Goal: Task Accomplishment & Management: Manage account settings

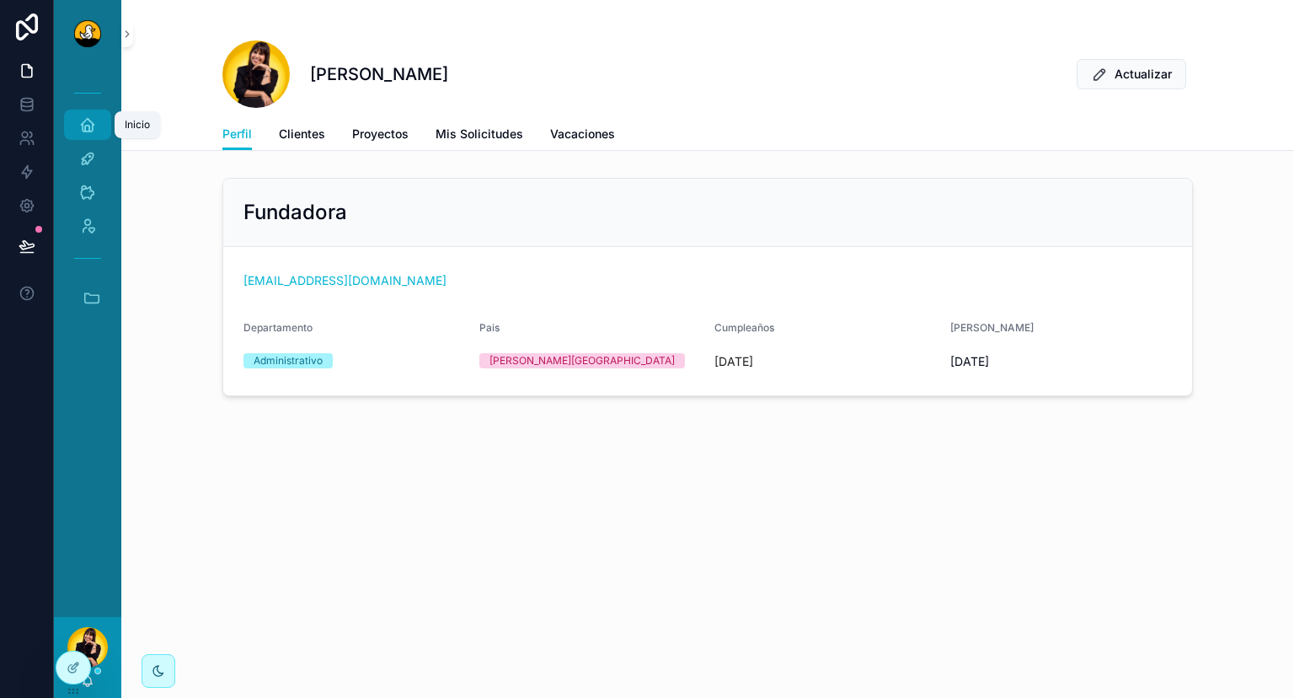
click at [94, 126] on icon "scrollable content" at bounding box center [87, 124] width 17 height 17
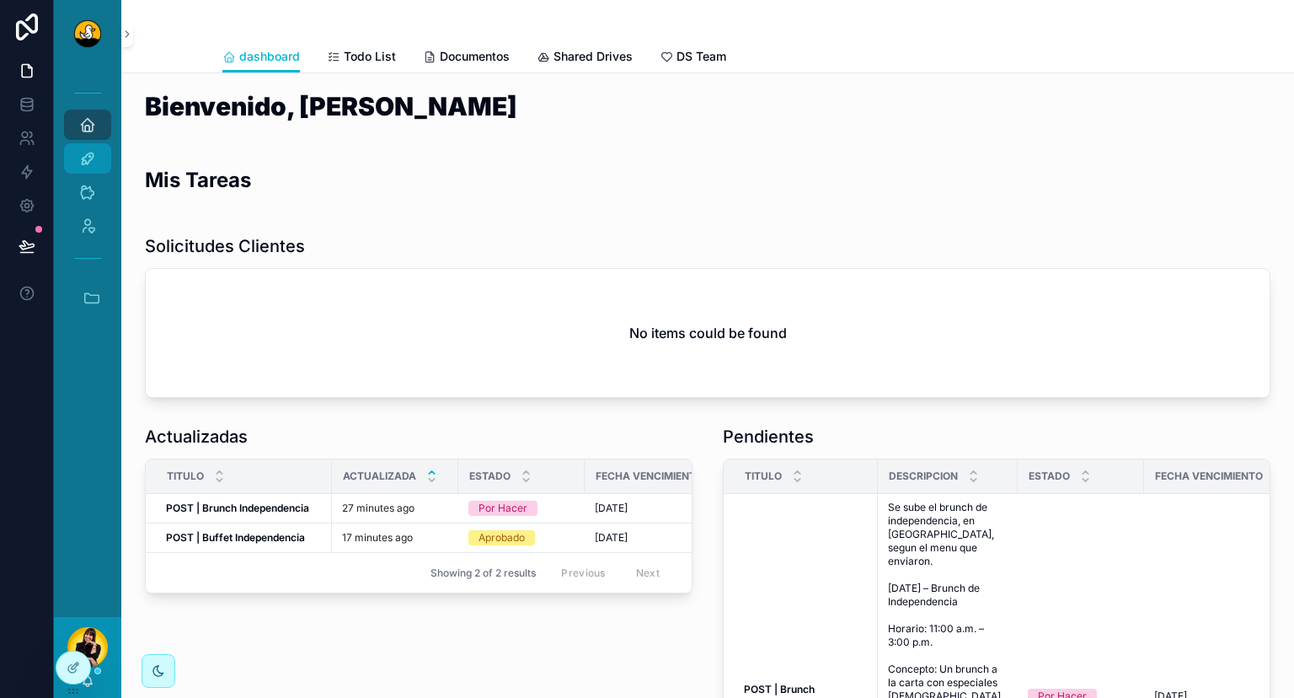
click at [99, 164] on div "Actividades" at bounding box center [87, 158] width 27 height 27
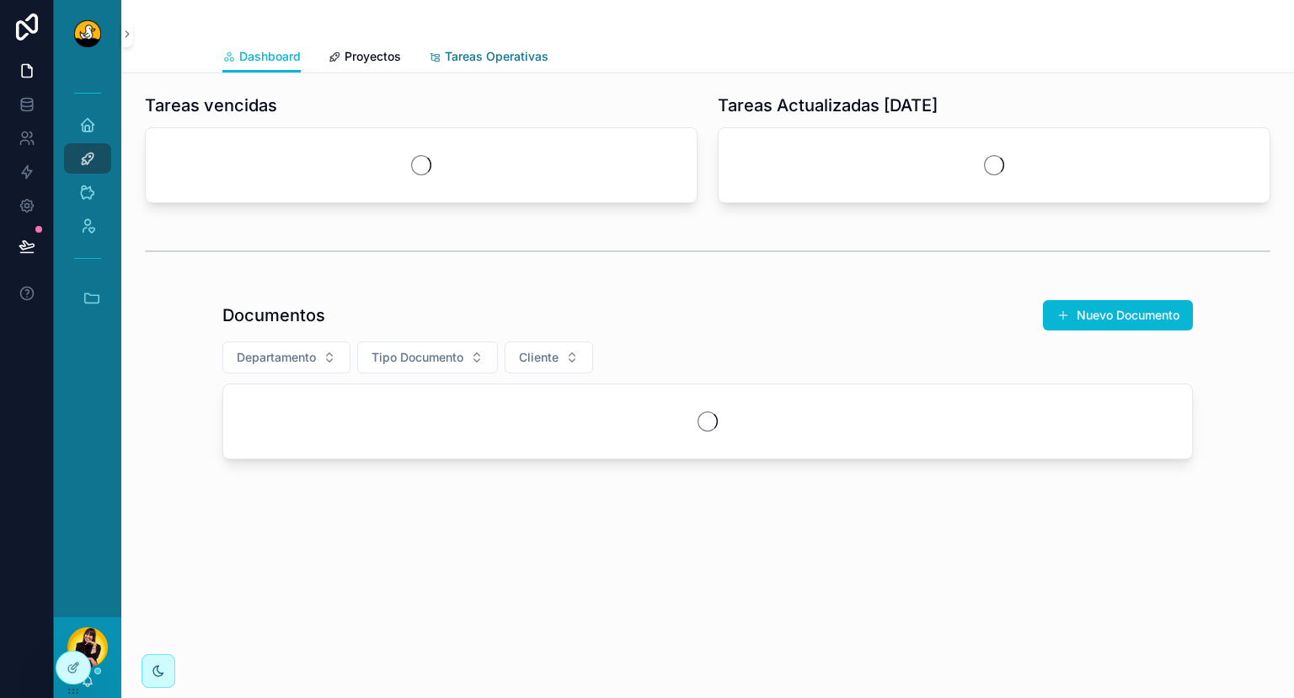
click at [495, 61] on span "Tareas Operativas" at bounding box center [497, 56] width 104 height 17
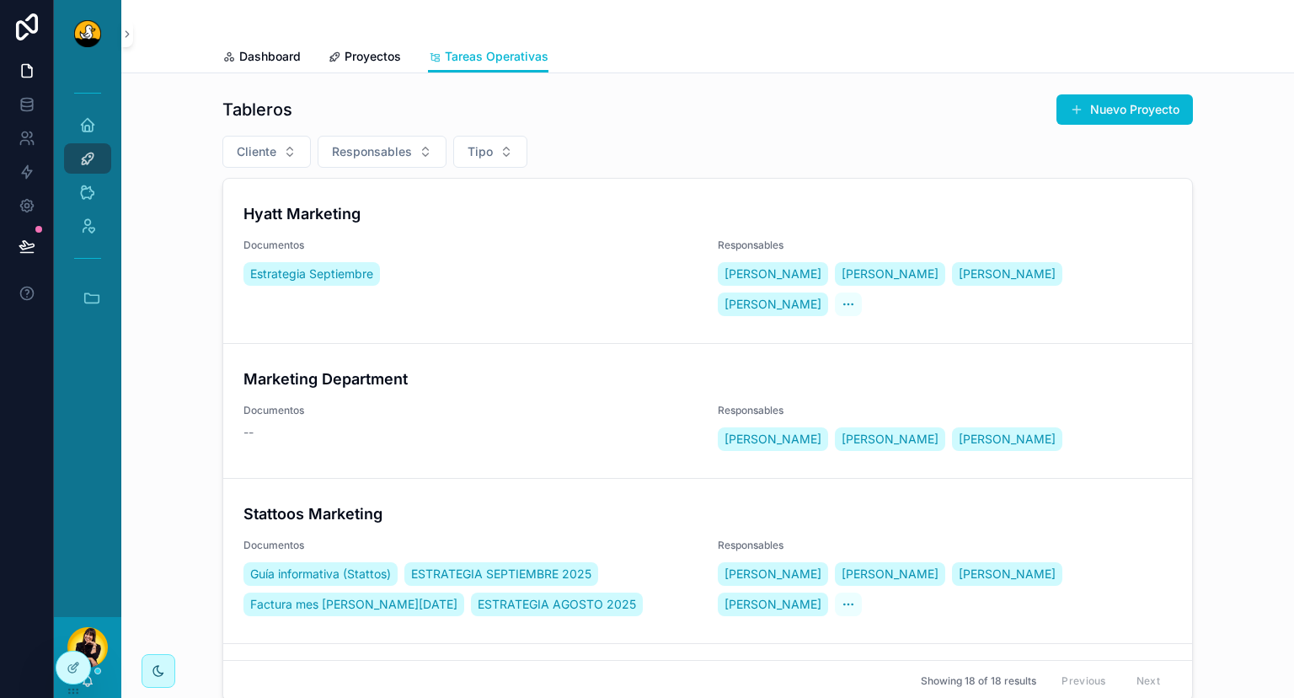
click at [435, 236] on div "Hyatt Marketing Documentos Estrategia Septiembre Responsables Natalia Zora Mari…" at bounding box center [707, 260] width 928 height 117
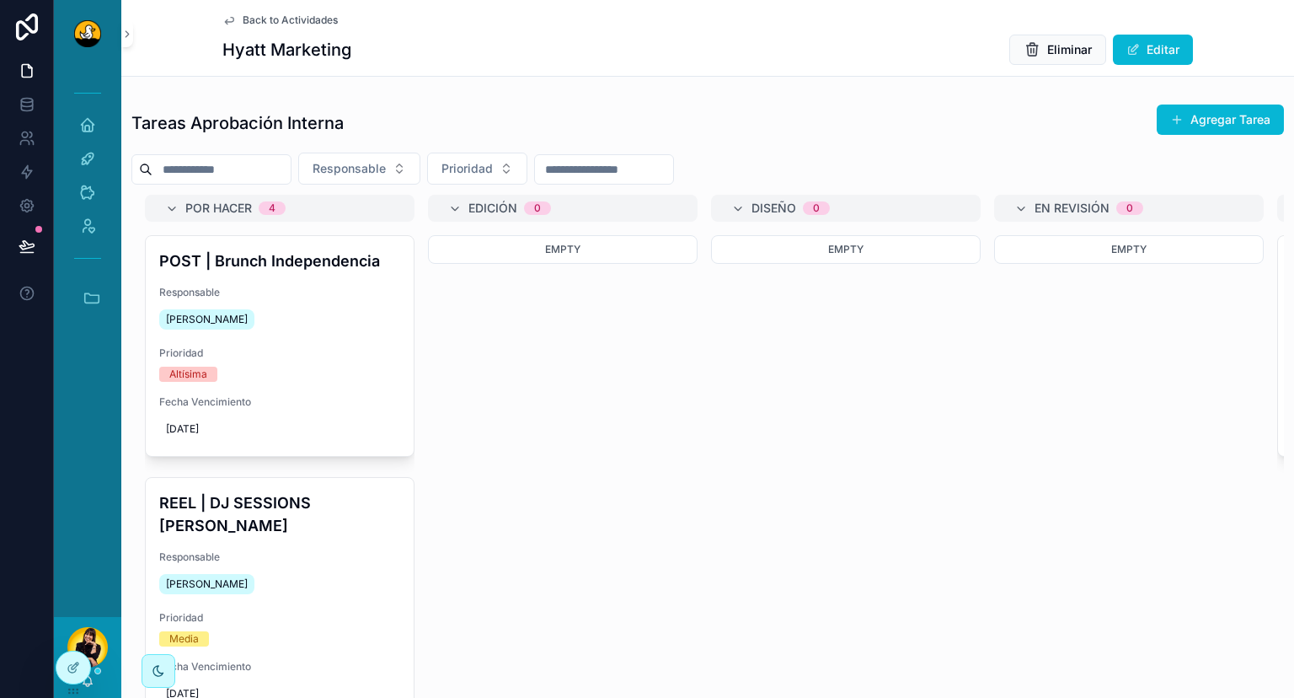
click at [259, 24] on span "Back to Actividades" at bounding box center [290, 19] width 95 height 13
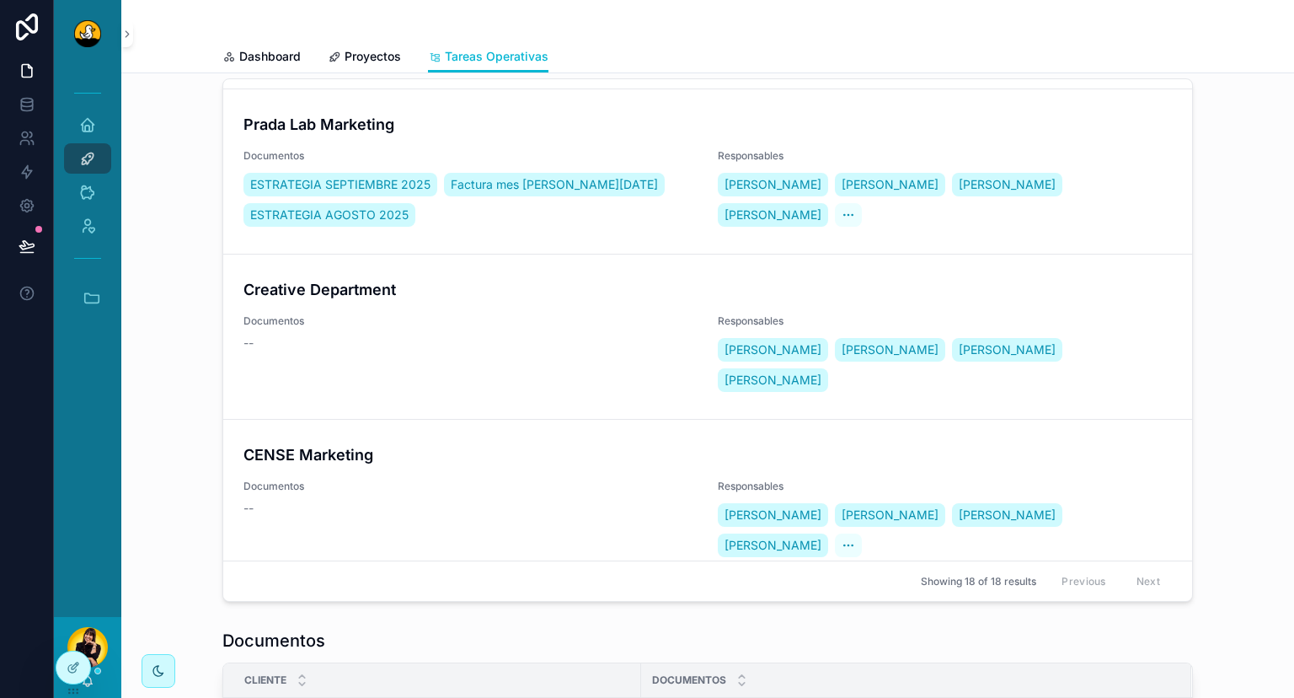
scroll to position [100, 0]
click at [467, 644] on span "Documentos" at bounding box center [470, 650] width 454 height 13
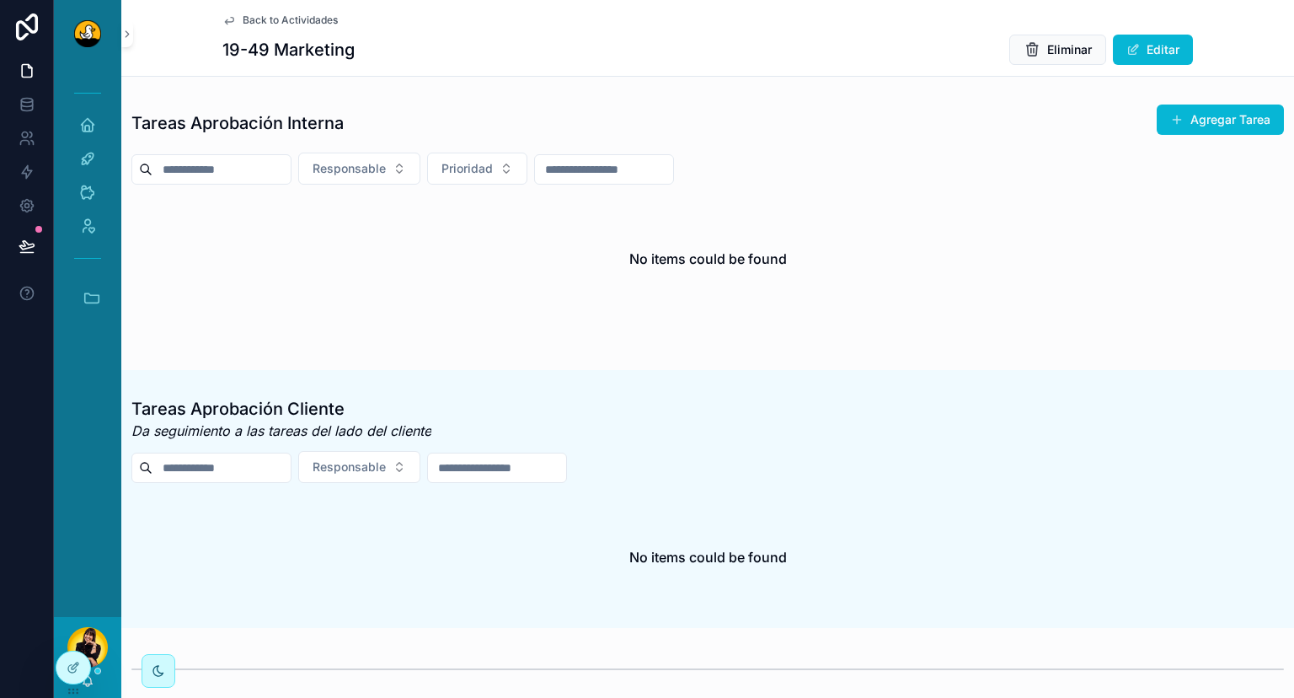
click at [273, 20] on span "Back to Actividades" at bounding box center [290, 19] width 95 height 13
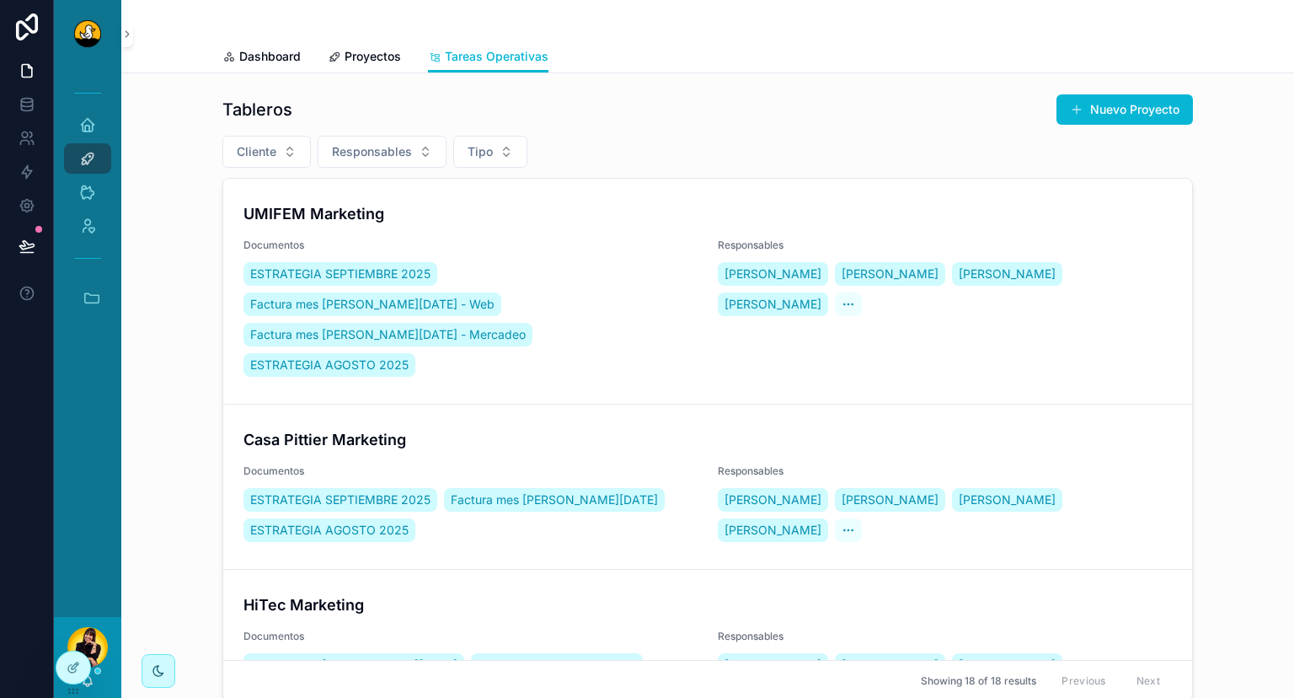
scroll to position [2271, 0]
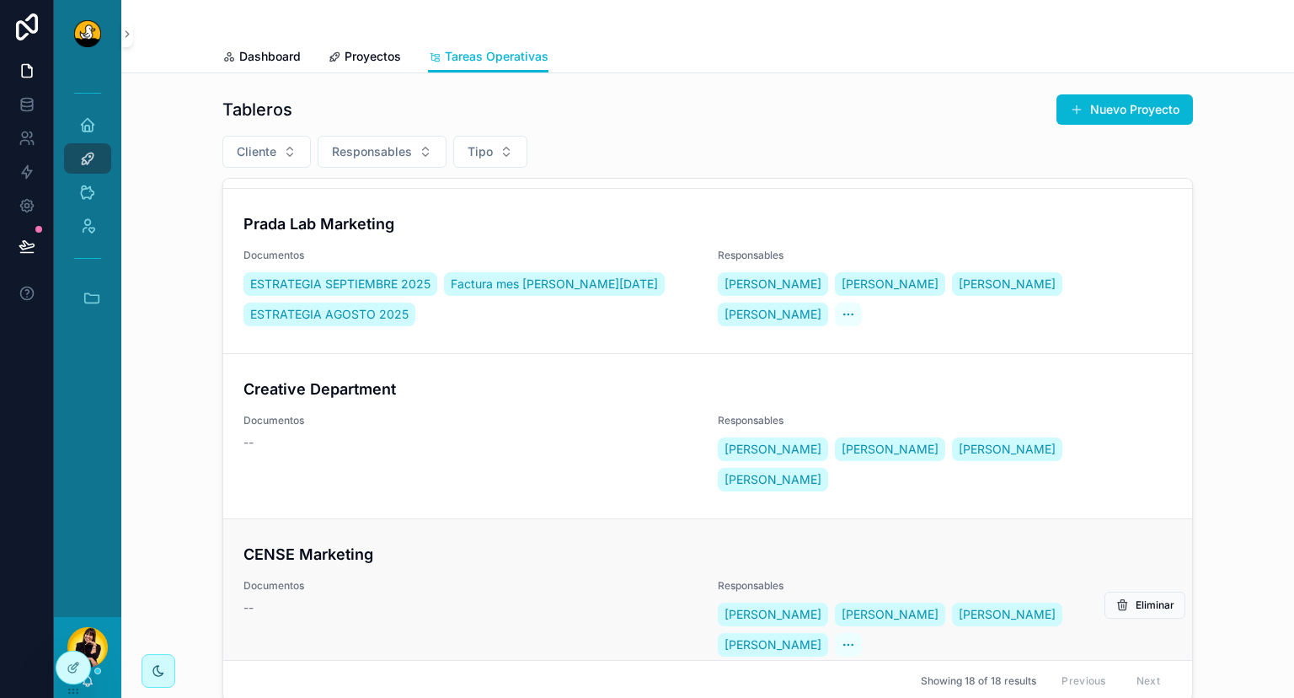
click at [458, 599] on div "--" at bounding box center [470, 607] width 454 height 17
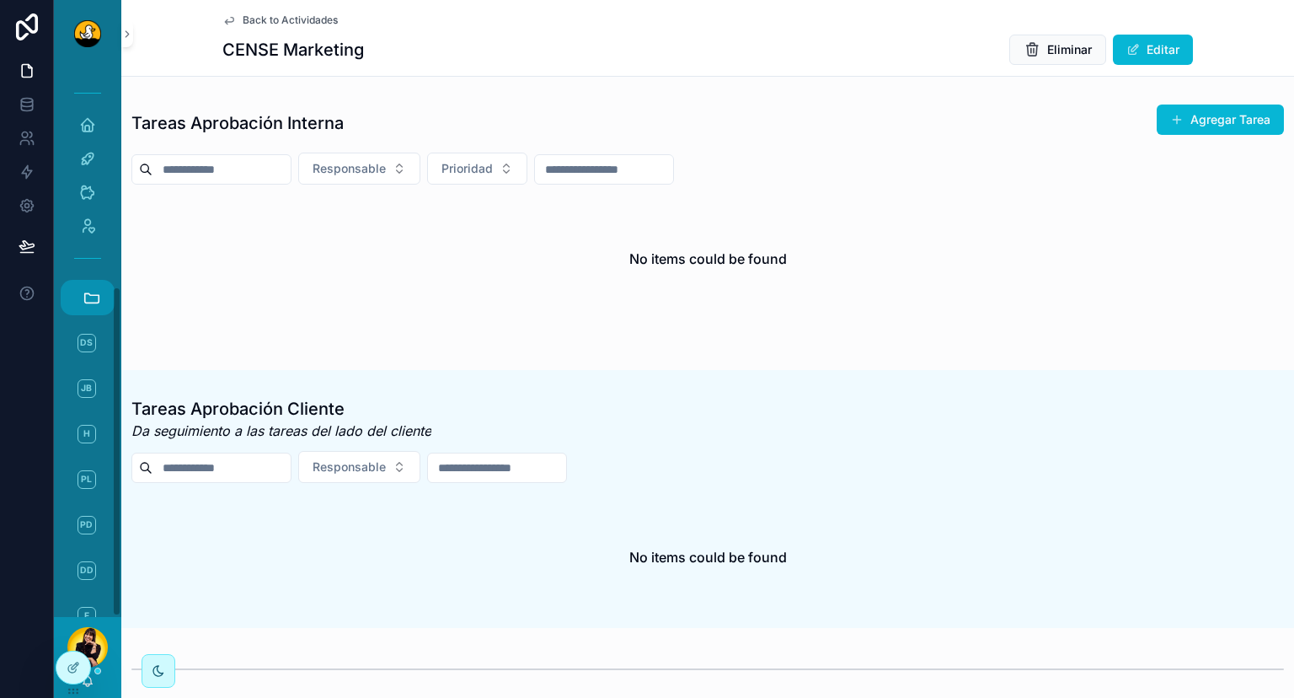
scroll to position [366, 0]
click at [95, 575] on link "C CENSE" at bounding box center [91, 568] width 45 height 35
click at [97, 289] on icon "scrollable content" at bounding box center [92, 297] width 19 height 19
click at [81, 519] on span "1" at bounding box center [87, 523] width 19 height 19
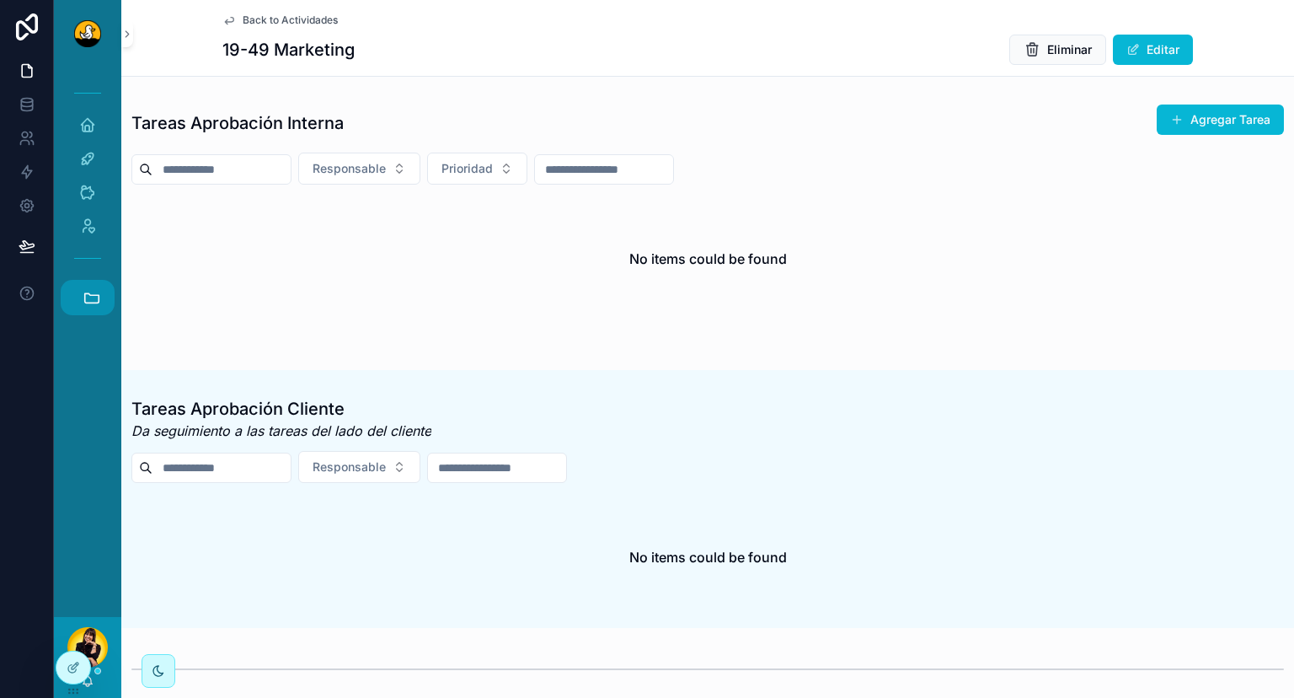
click at [83, 305] on button "Accesos rápidos" at bounding box center [88, 297] width 54 height 35
click at [83, 478] on span "HC" at bounding box center [87, 477] width 19 height 19
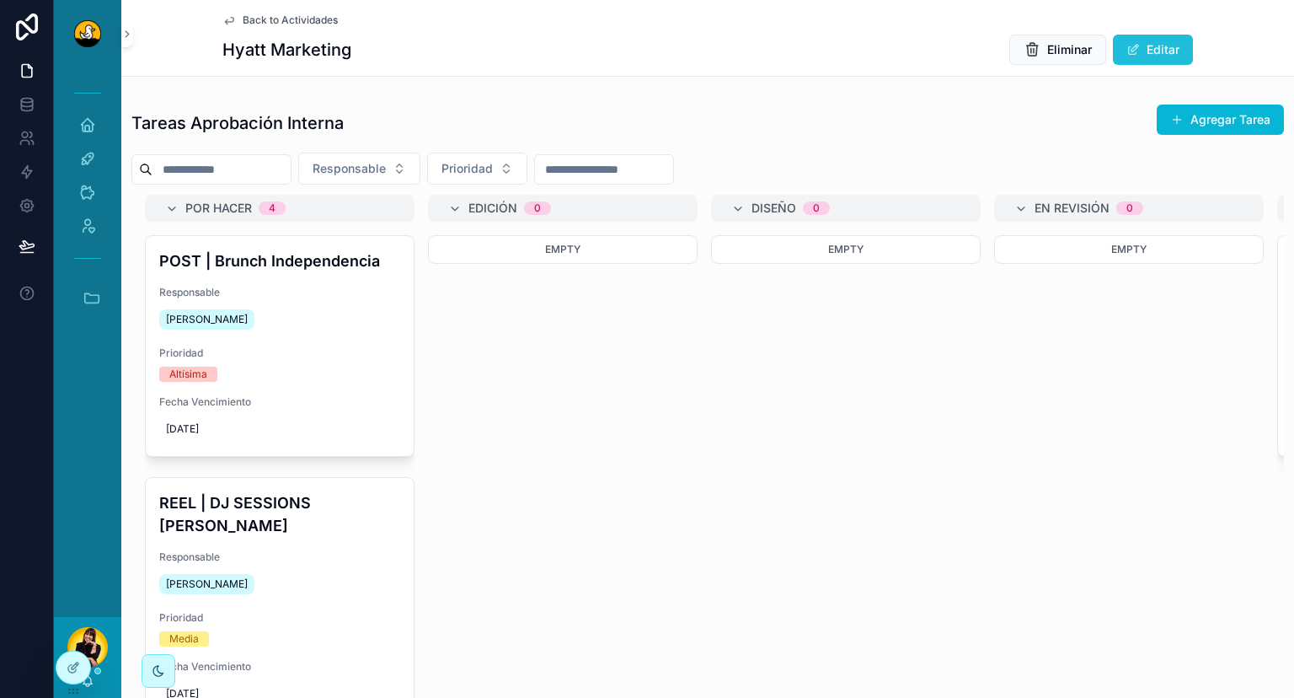
click at [1147, 48] on button "Editar" at bounding box center [1153, 50] width 80 height 30
click at [253, 59] on h1 "Hyatt Marketing" at bounding box center [286, 50] width 129 height 24
click at [296, 58] on h1 "Hyatt Marketing" at bounding box center [286, 50] width 129 height 24
click at [1151, 54] on button "Guardar" at bounding box center [1146, 50] width 94 height 30
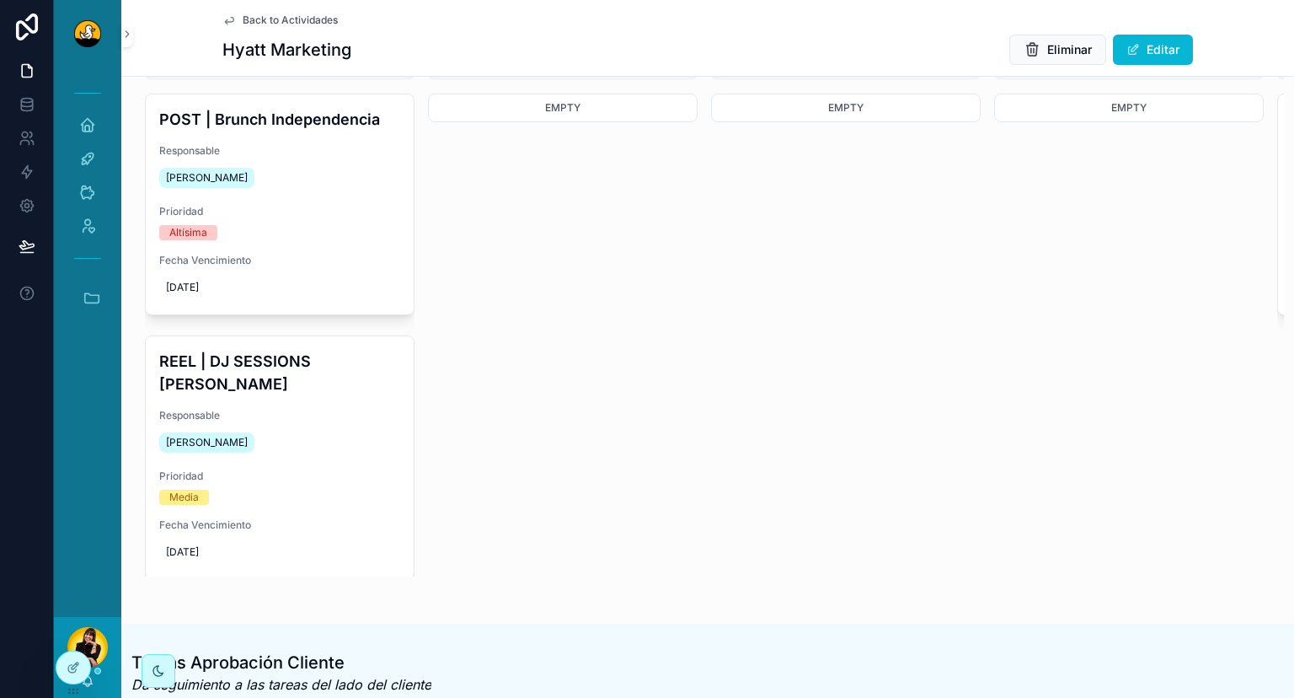
scroll to position [142, 0]
